Goal: Information Seeking & Learning: Learn about a topic

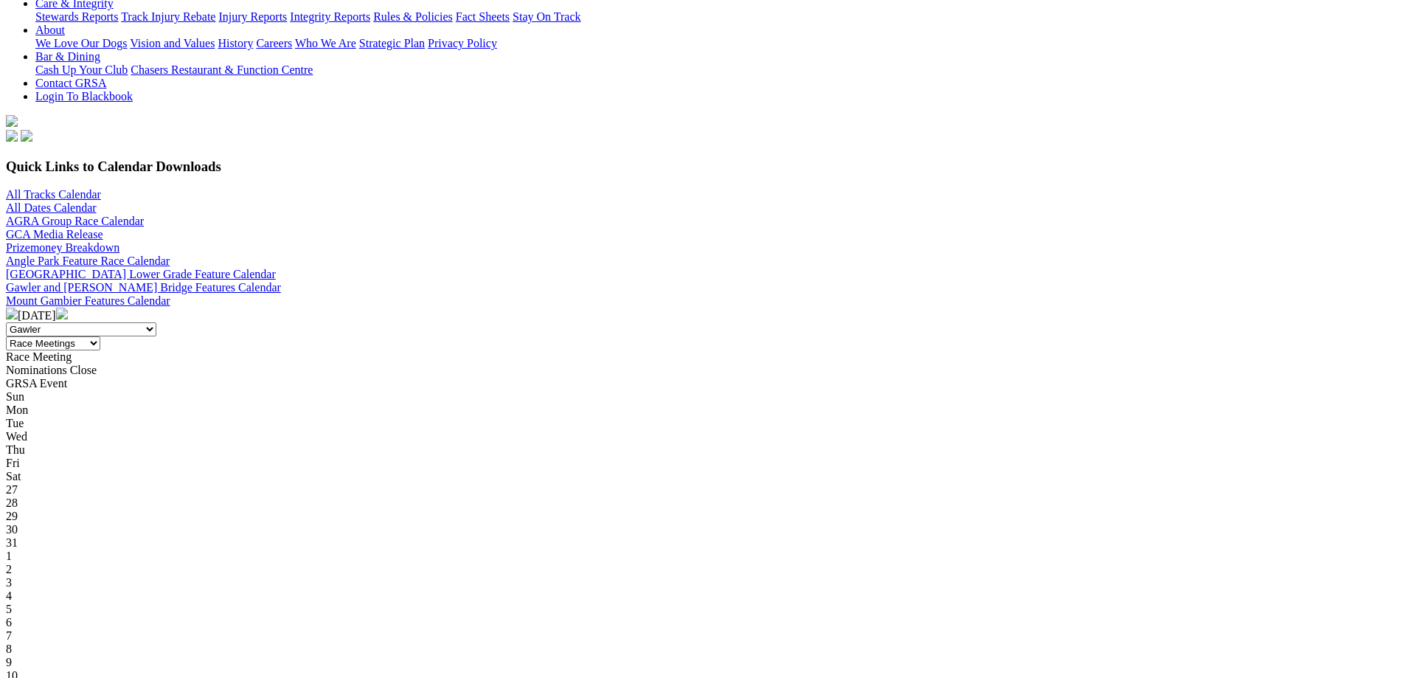
scroll to position [369, 0]
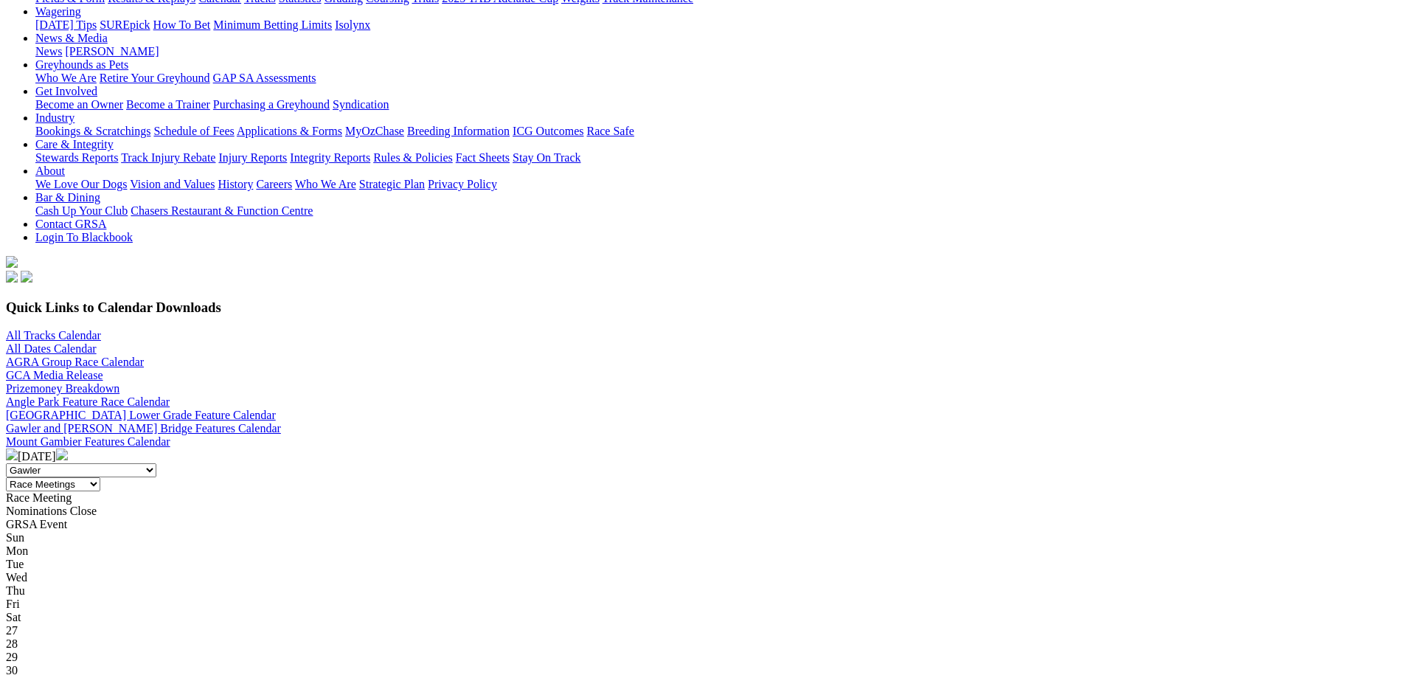
scroll to position [221, 0]
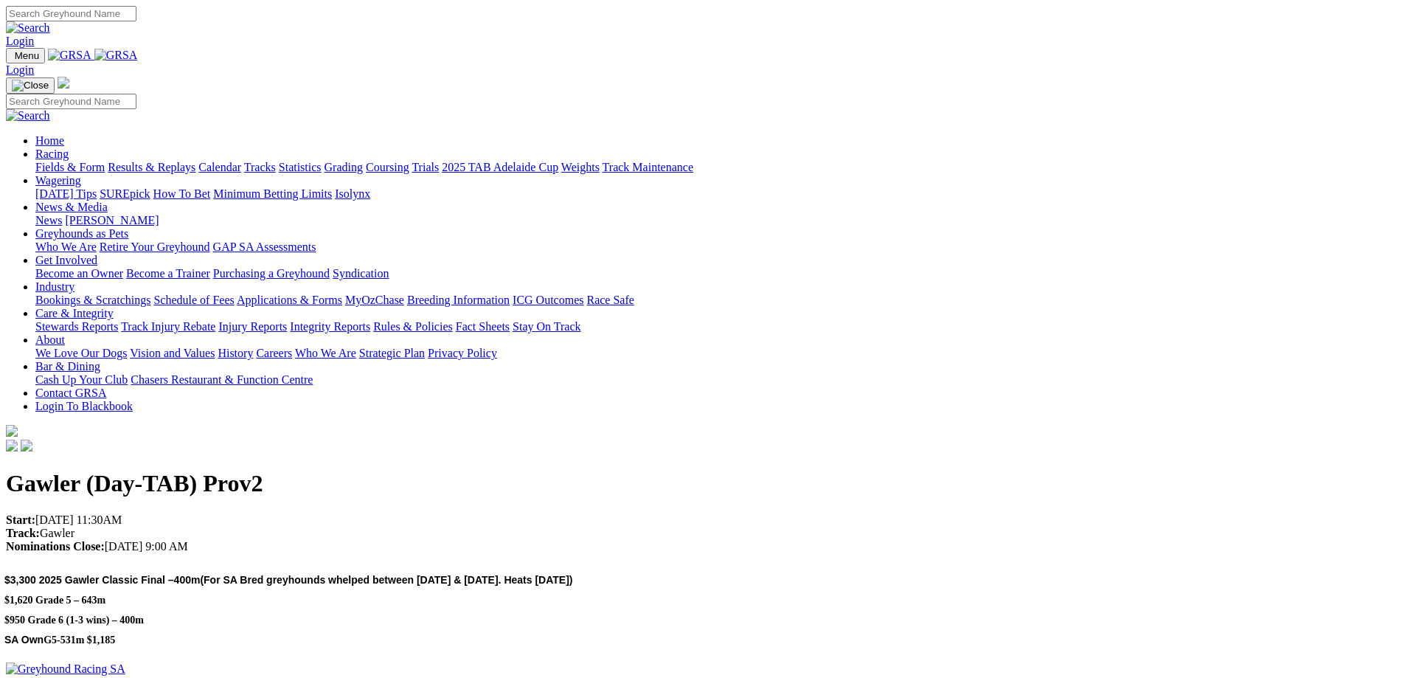
drag, startPoint x: 302, startPoint y: 207, endPoint x: 257, endPoint y: 207, distance: 45.0
click at [257, 513] on p "Start: 19/08/2025 11:30AM Track: Gawler Nominations Close: 14/08/2025 9:00 AM" at bounding box center [702, 533] width 1393 height 40
click at [367, 513] on p "Start: 19/08/2025 11:30AM Track: Gawler Nominations Close: 14/08/2025 9:00 AM" at bounding box center [702, 533] width 1393 height 40
